Goal: Information Seeking & Learning: Learn about a topic

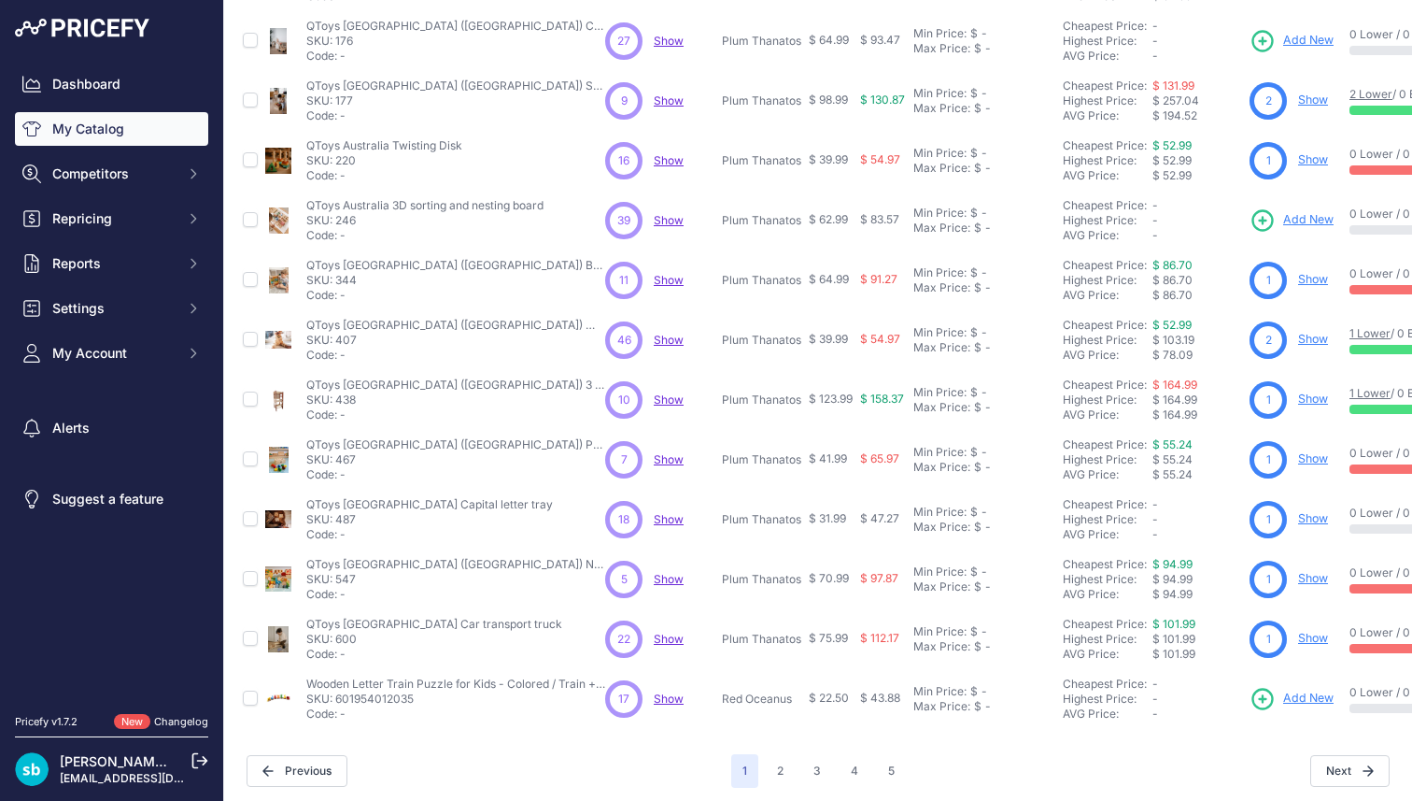
scroll to position [334, 0]
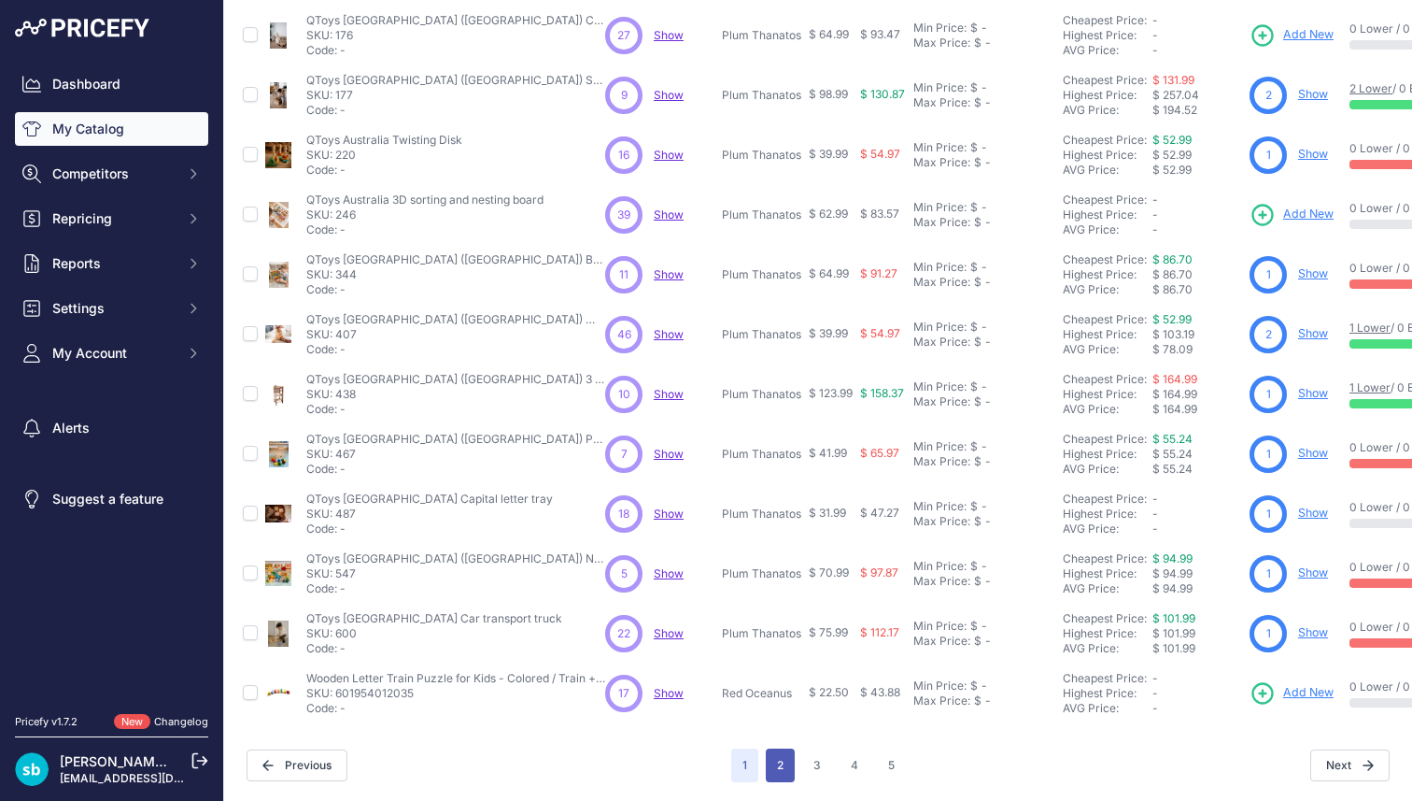
click at [781, 748] on button "2" at bounding box center [780, 765] width 29 height 34
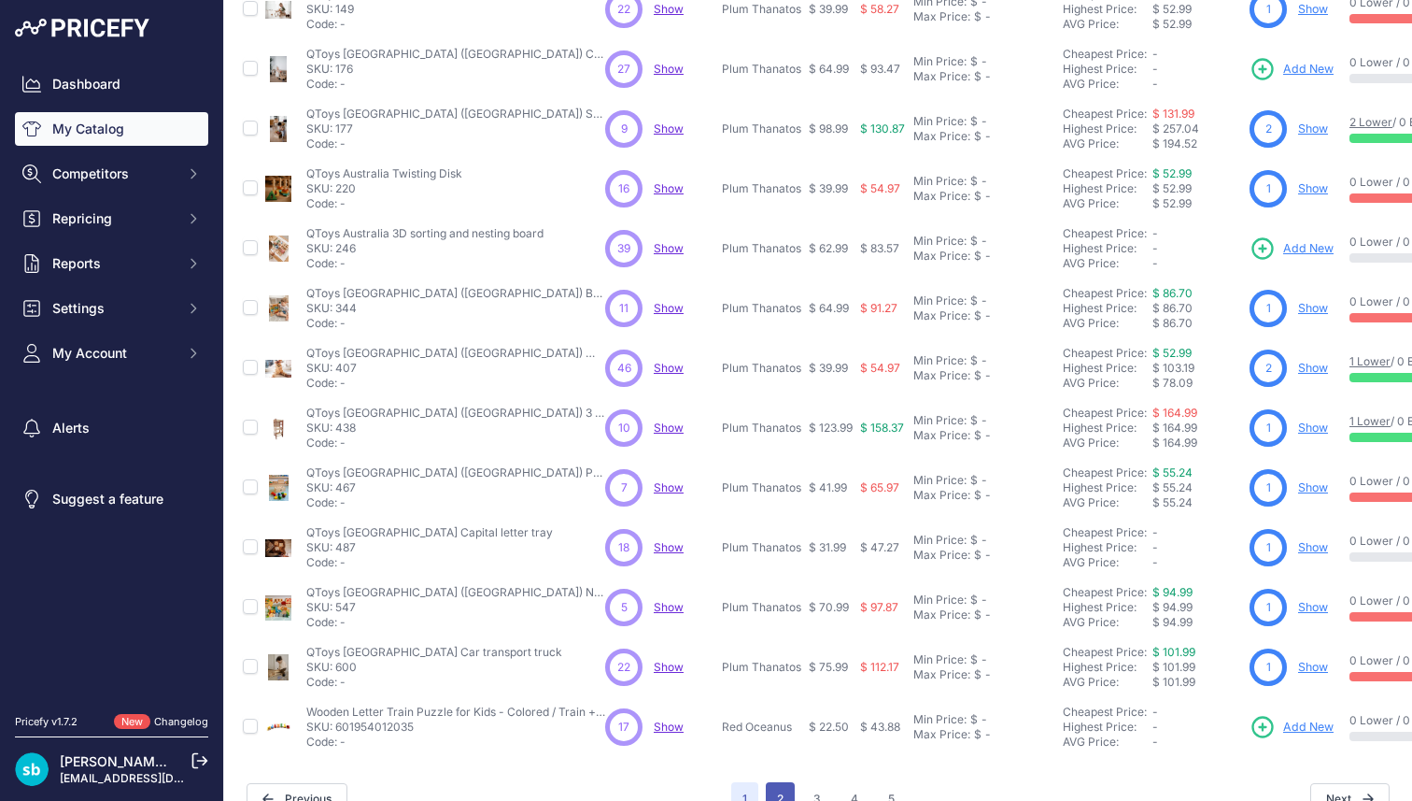
scroll to position [381, 0]
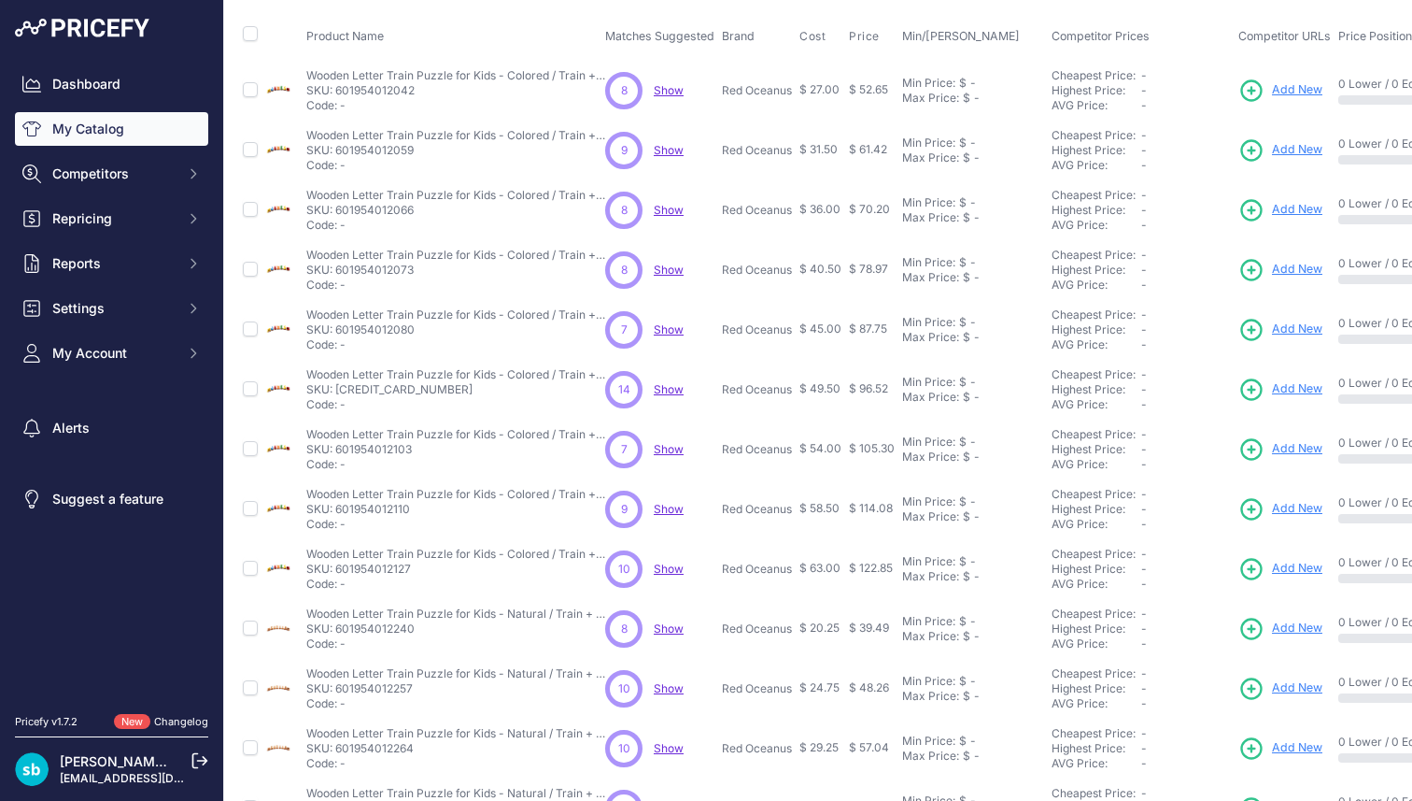
scroll to position [334, 0]
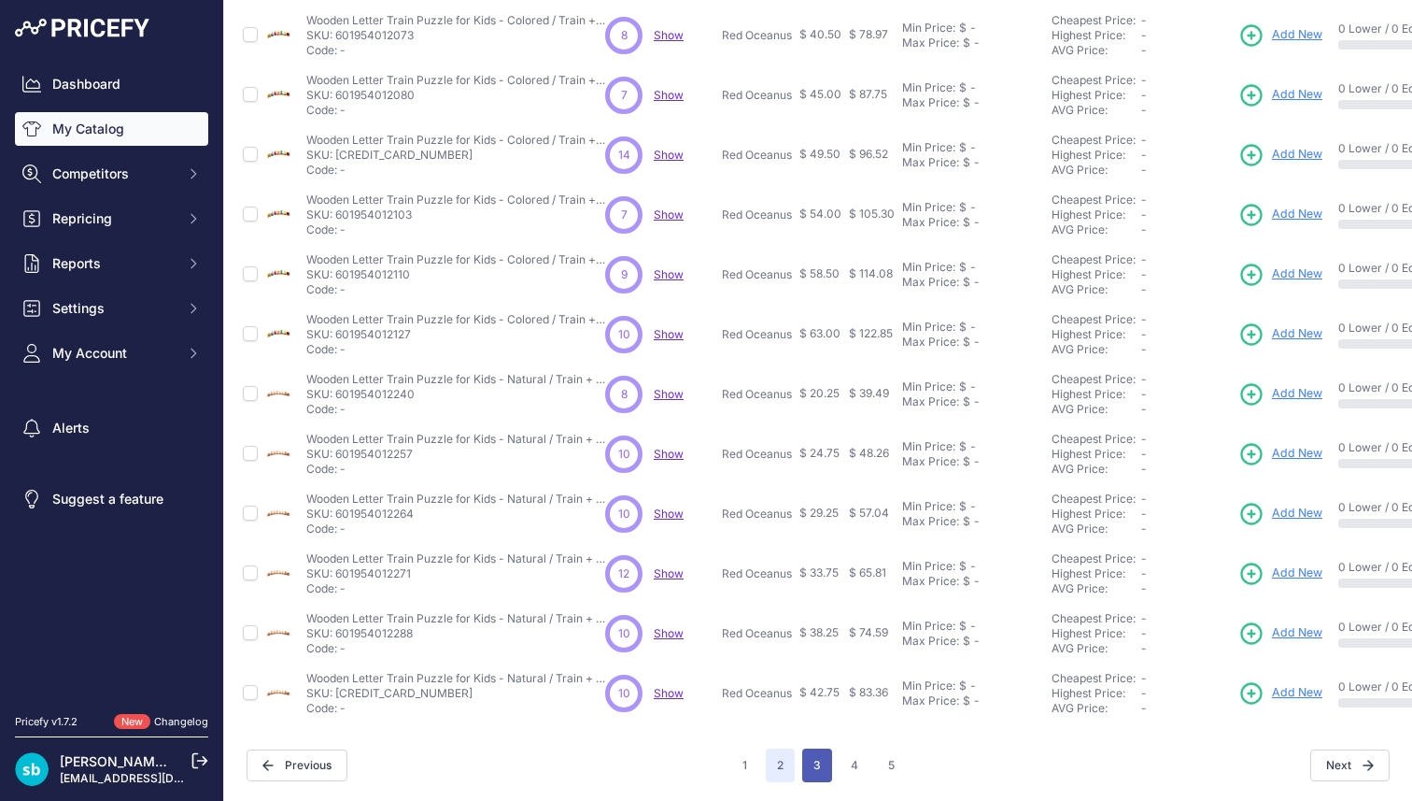
click at [807, 754] on button "3" at bounding box center [817, 765] width 30 height 34
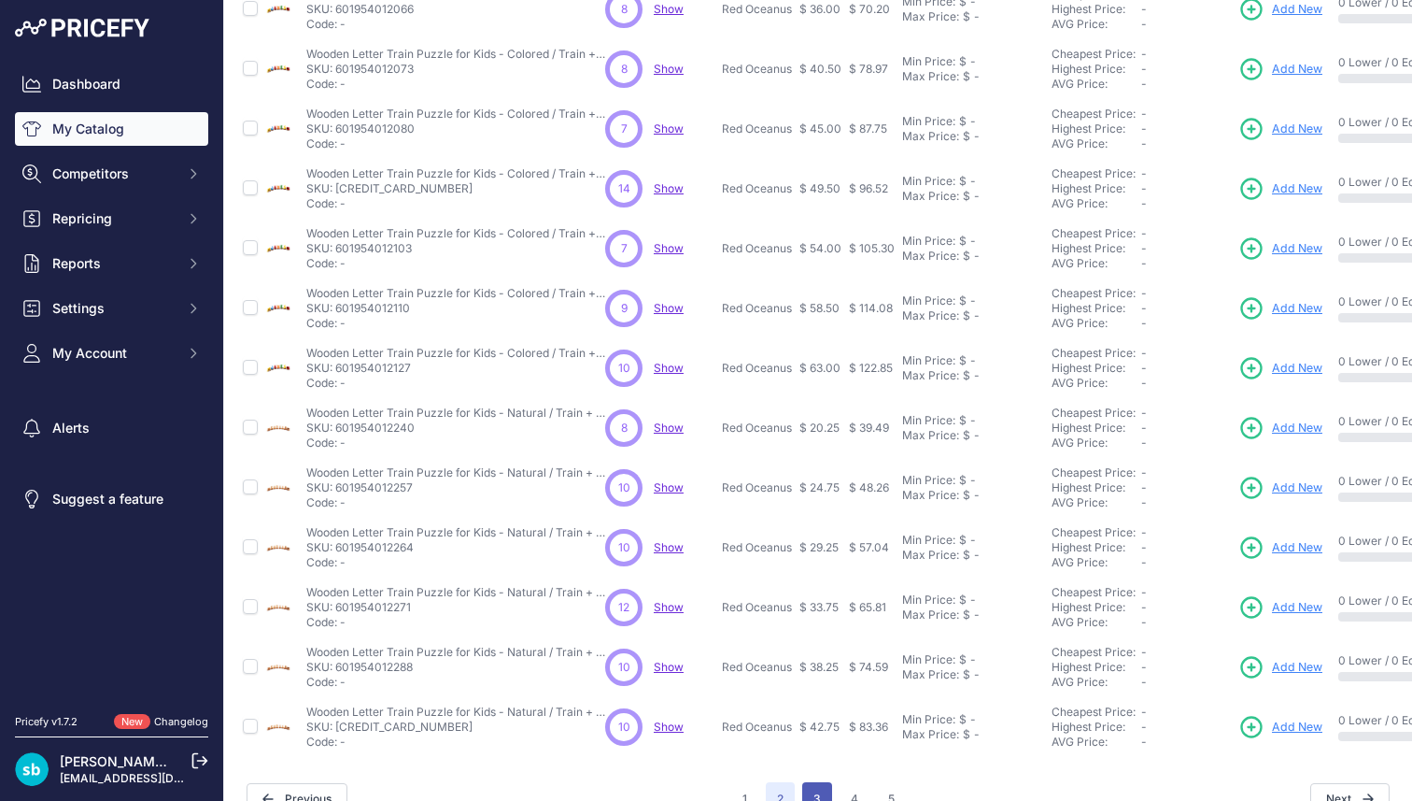
scroll to position [381, 0]
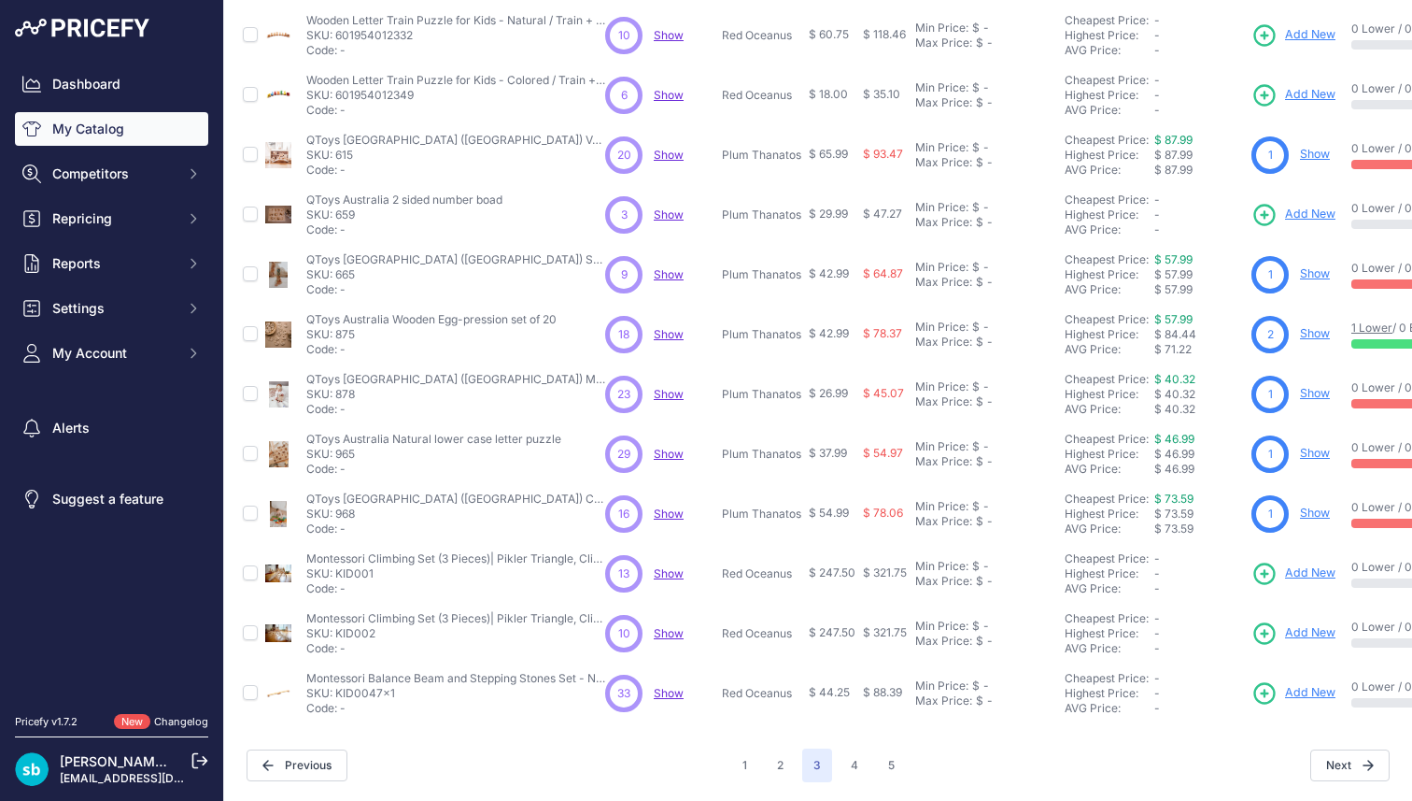
scroll to position [334, 0]
click at [840, 748] on button "4" at bounding box center [855, 765] width 30 height 34
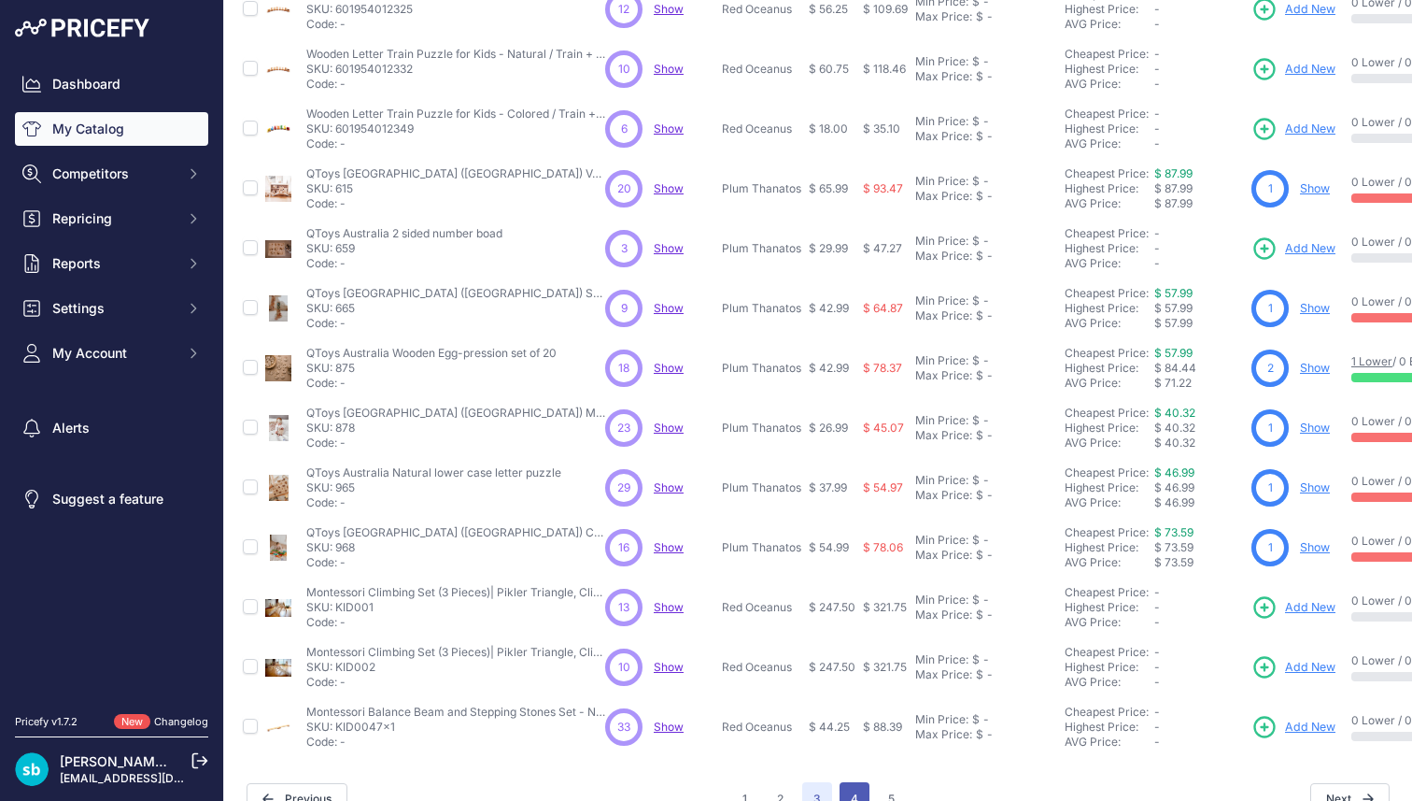
scroll to position [381, 0]
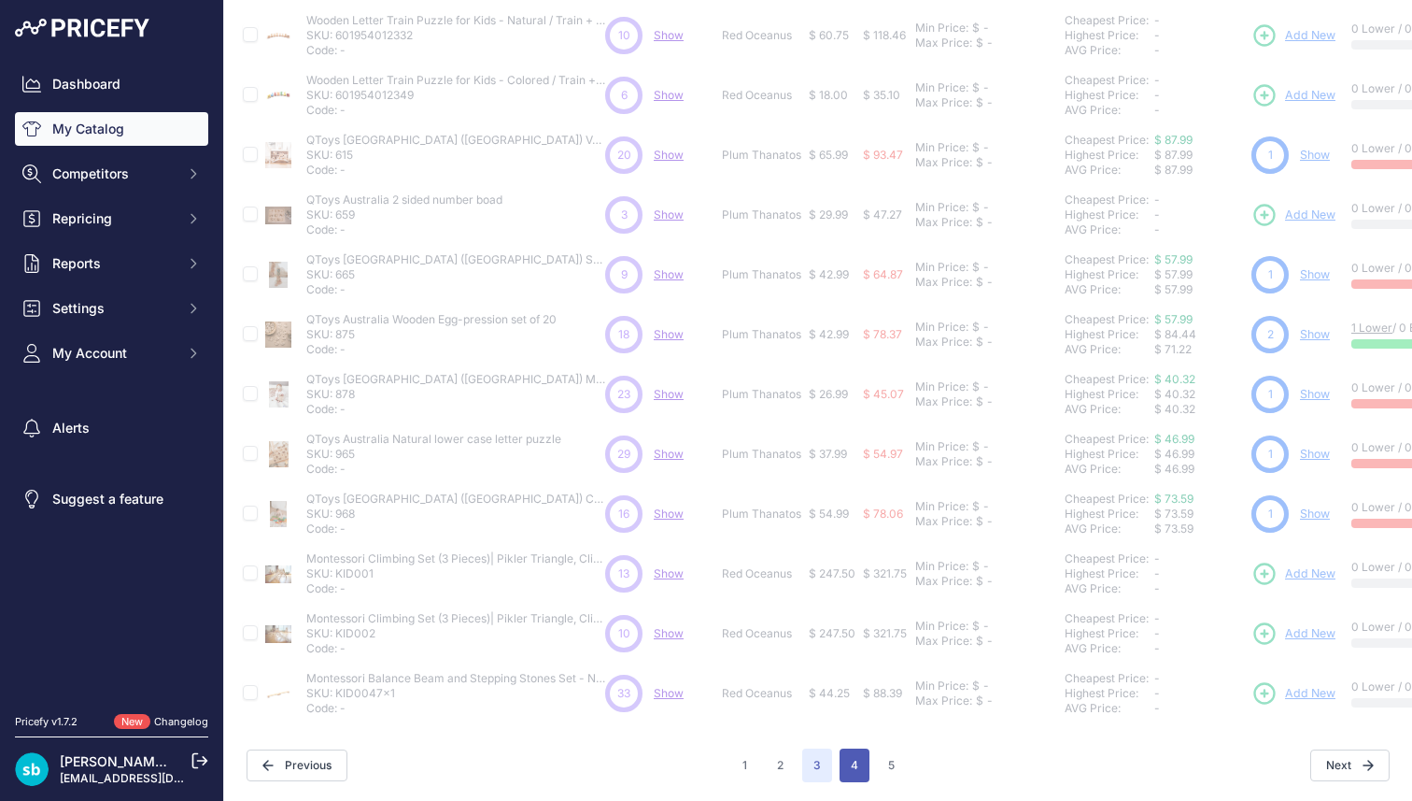
scroll to position [334, 0]
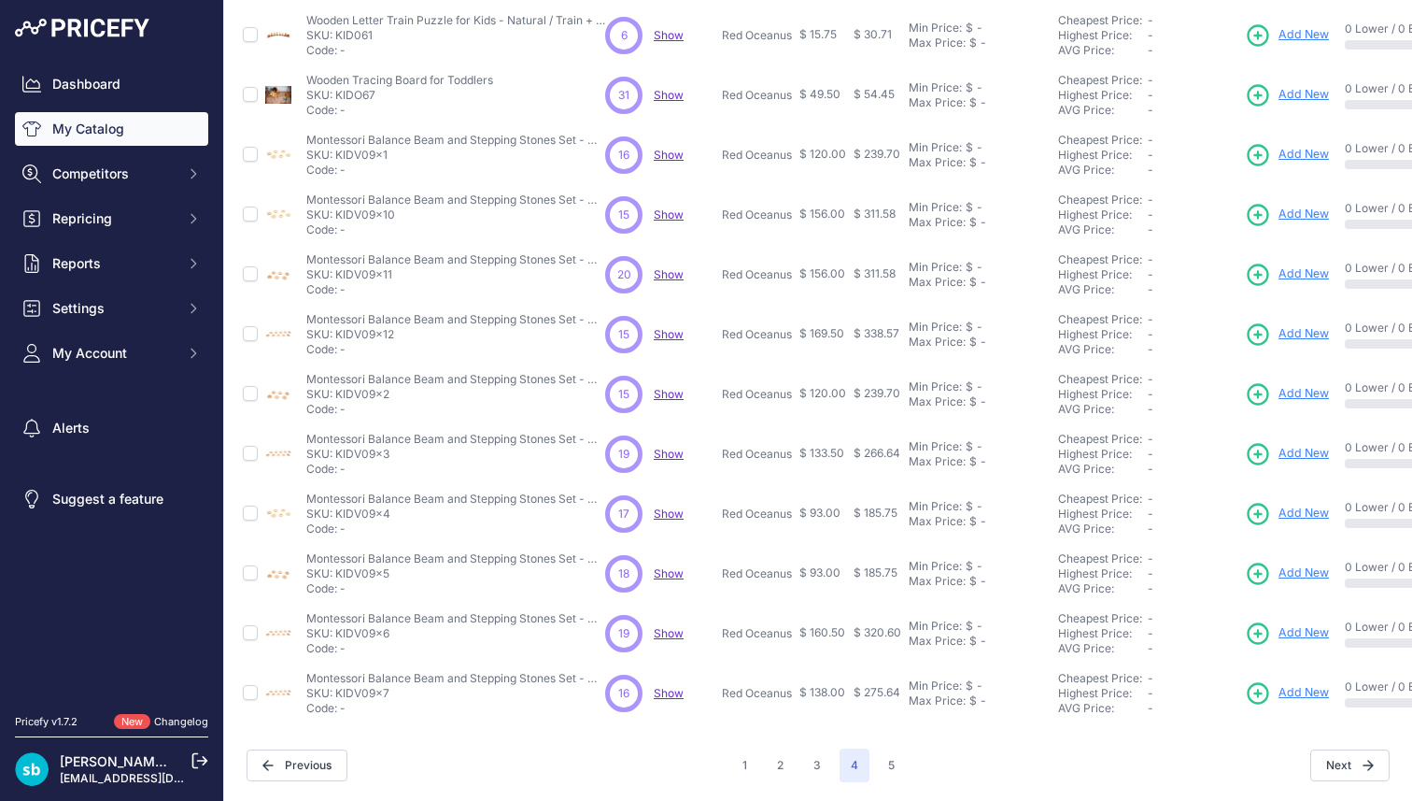
click at [679, 88] on span "Show" at bounding box center [669, 95] width 30 height 14
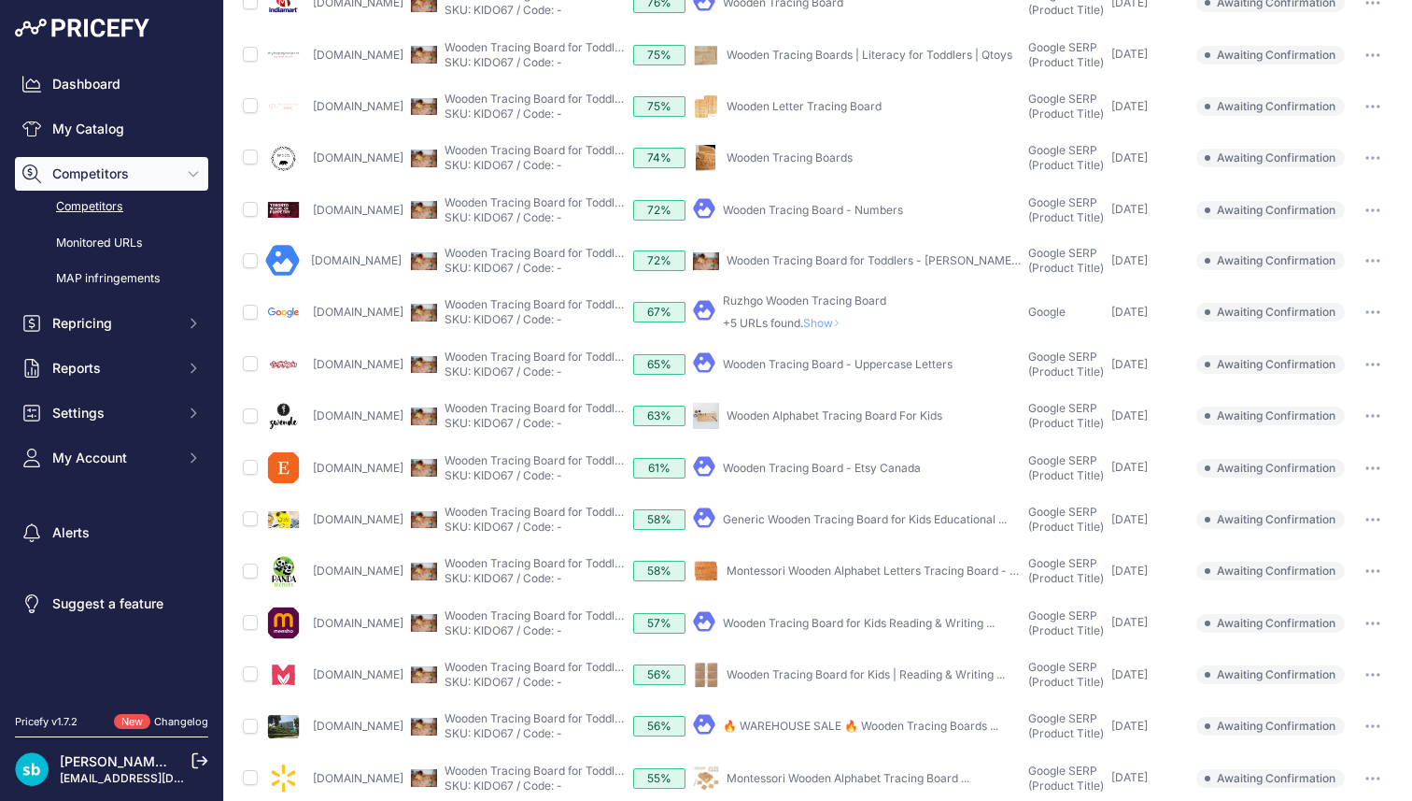
scroll to position [546, 0]
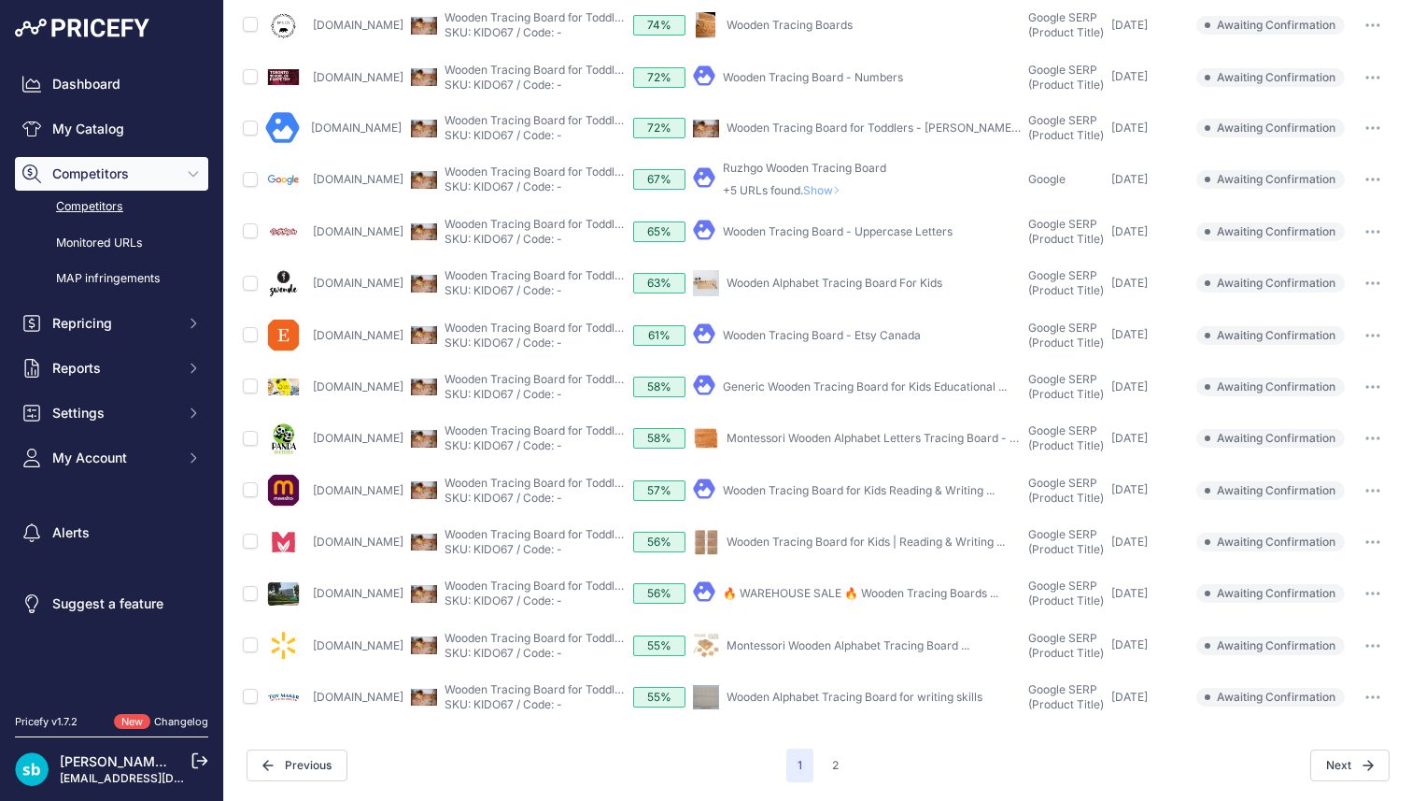
click at [788, 638] on link "Montessori Wooden Alphabet Tracing Board ..." at bounding box center [848, 645] width 243 height 14
click at [845, 328] on link "Wooden Tracing Board - Etsy Canada" at bounding box center [822, 335] width 198 height 14
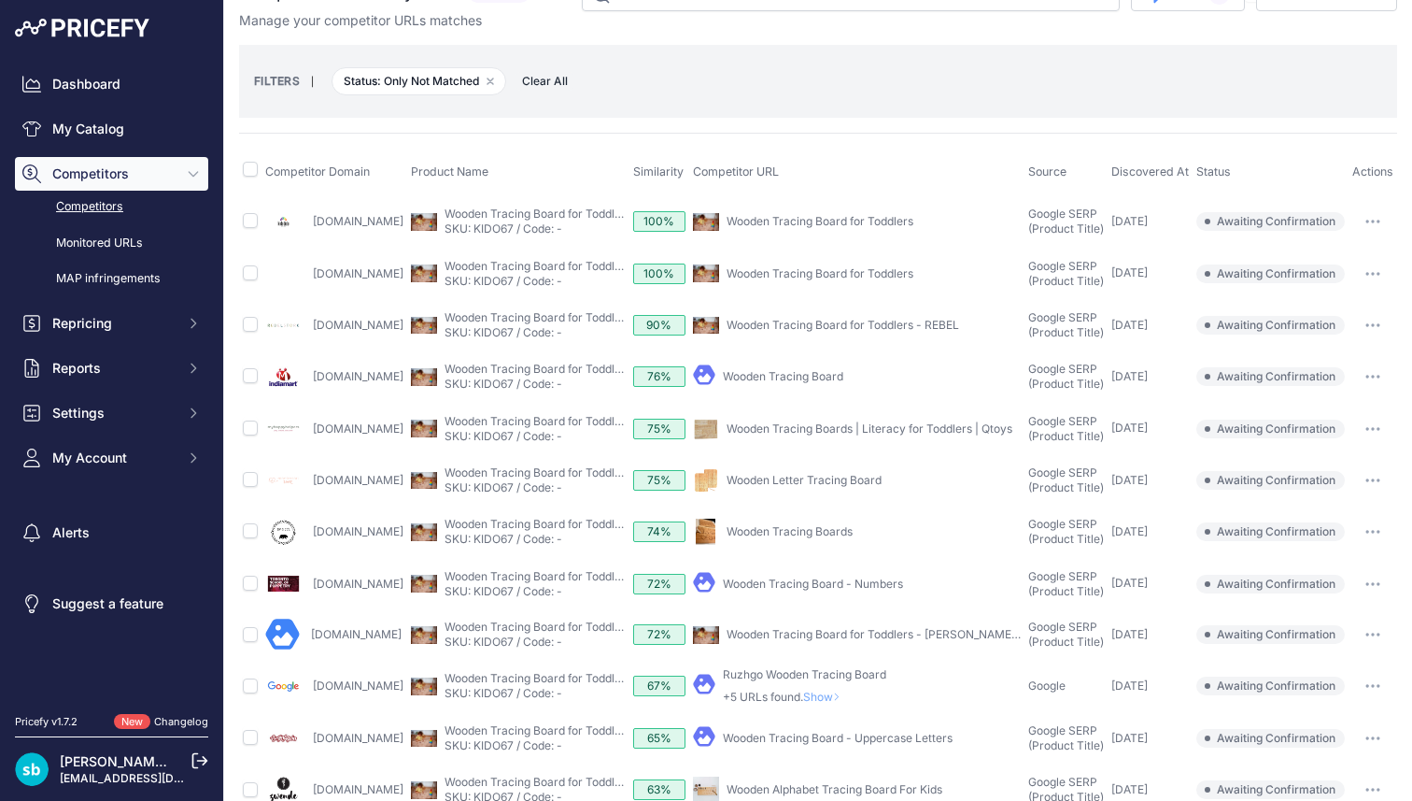
scroll to position [0, 0]
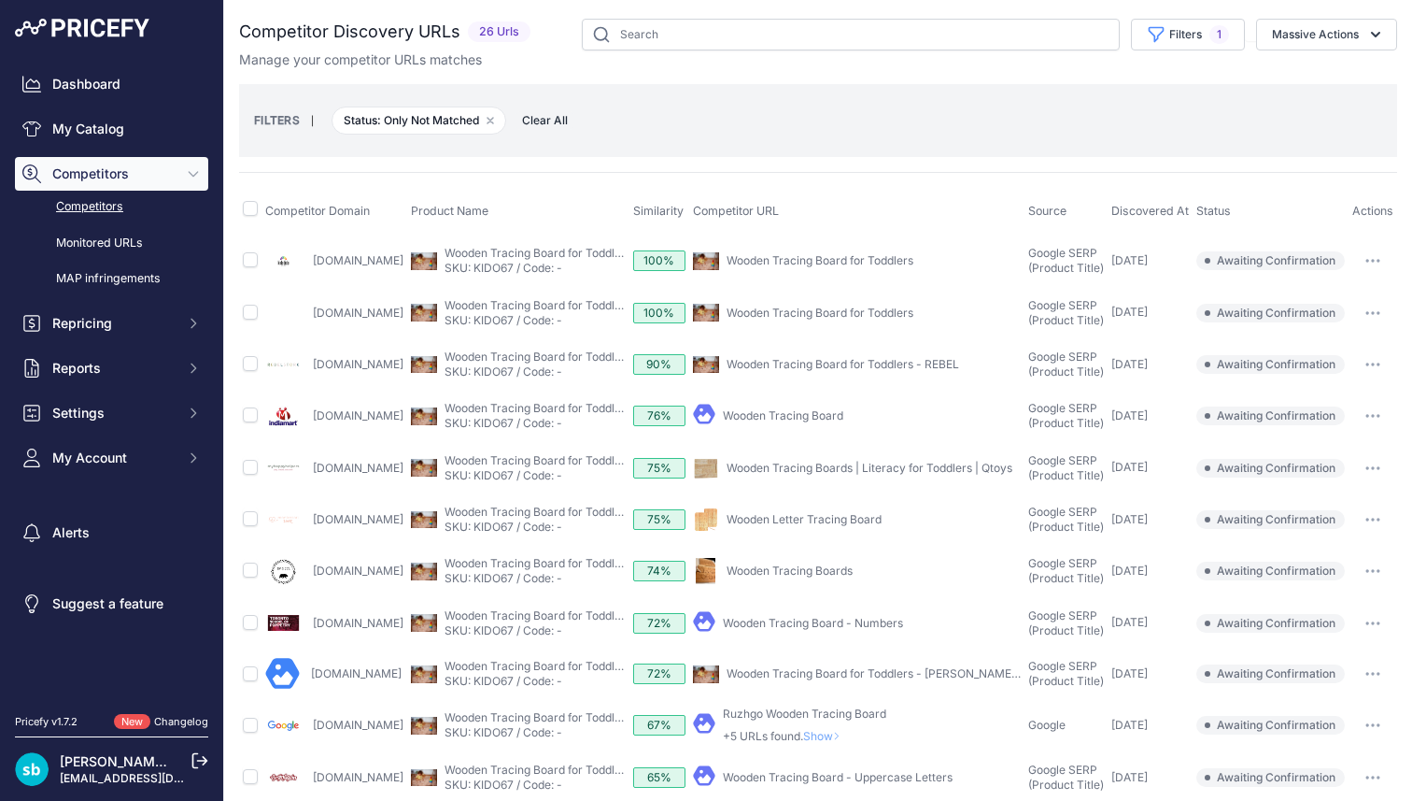
click at [816, 262] on link "Wooden Tracing Board for Toddlers" at bounding box center [820, 260] width 187 height 14
click at [834, 312] on link "Wooden Tracing Board for Toddlers" at bounding box center [820, 312] width 187 height 14
